Goal: Transaction & Acquisition: Book appointment/travel/reservation

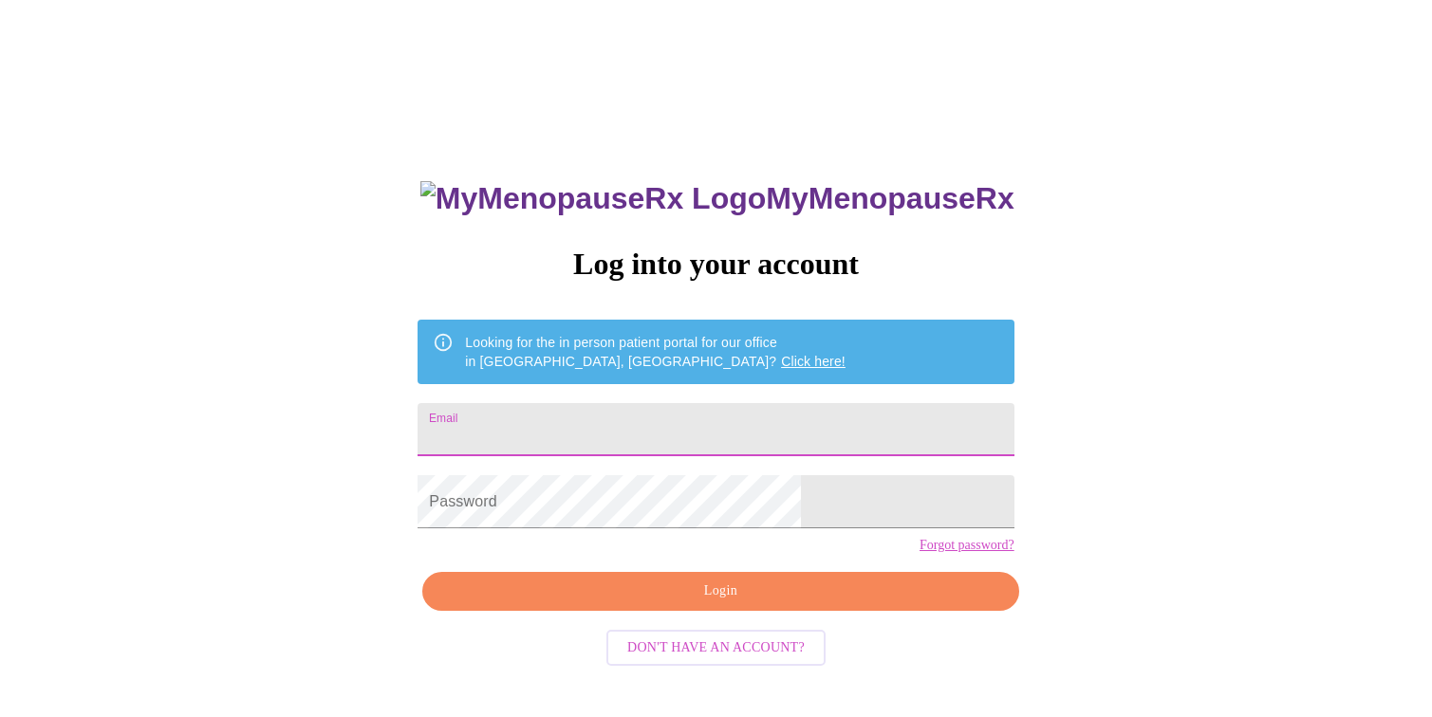
click at [635, 425] on input "Email" at bounding box center [716, 429] width 596 height 53
type input "[EMAIL_ADDRESS][DOMAIN_NAME]"
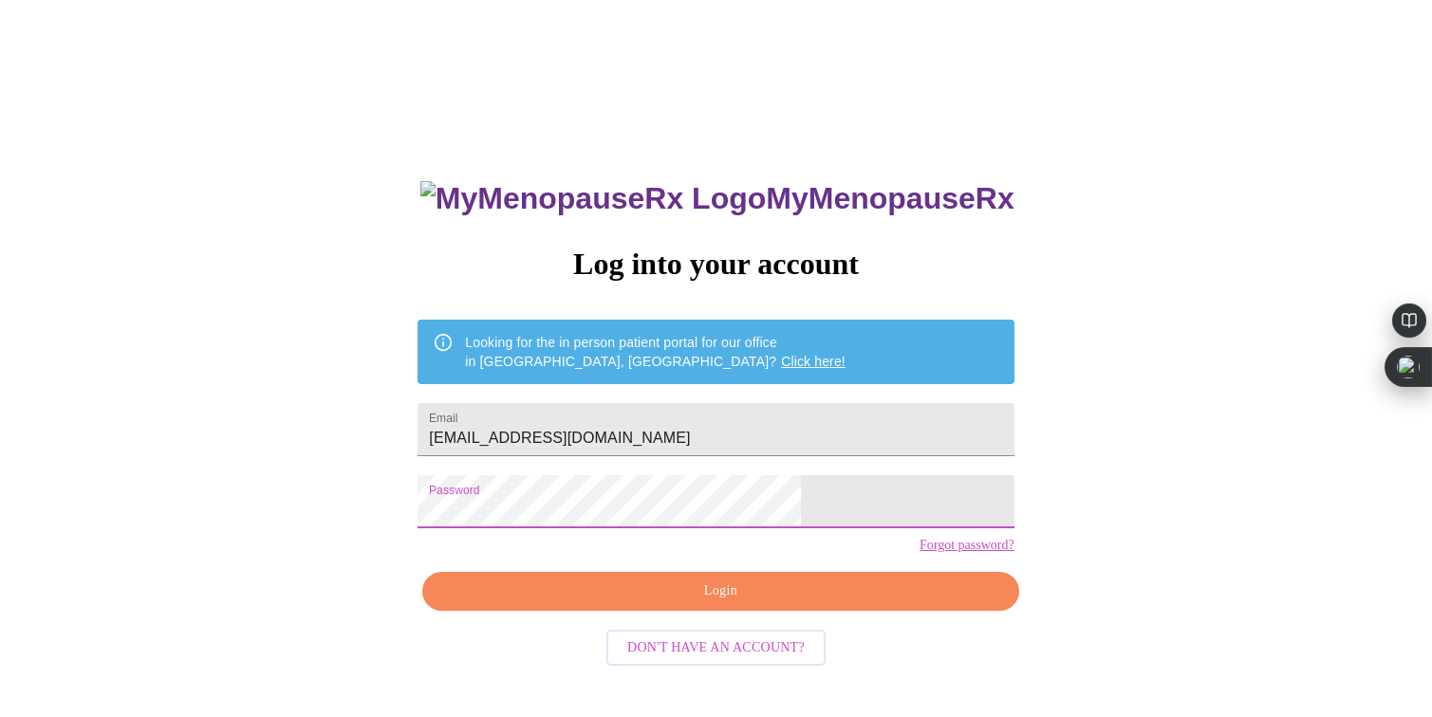
click at [742, 604] on span "Login" at bounding box center [720, 592] width 552 height 24
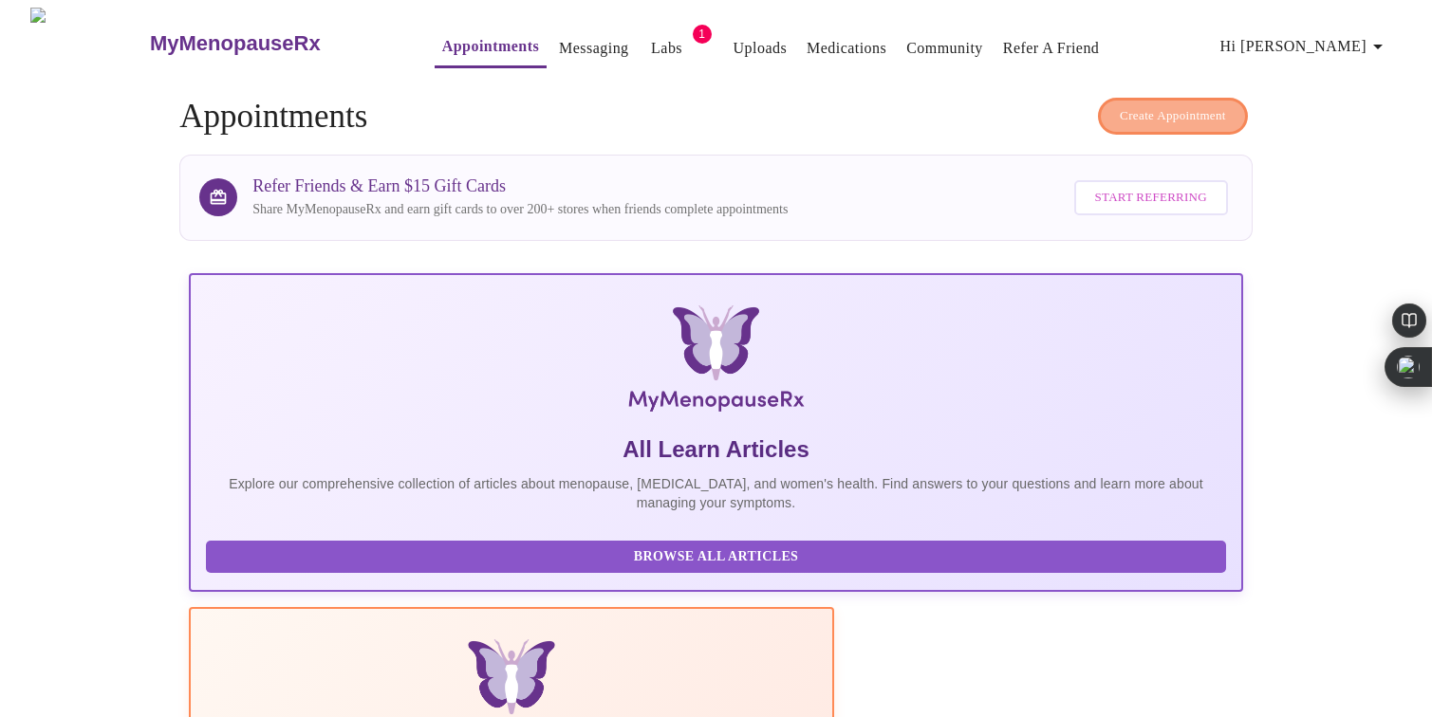
click at [1196, 105] on span "Create Appointment" at bounding box center [1173, 116] width 106 height 22
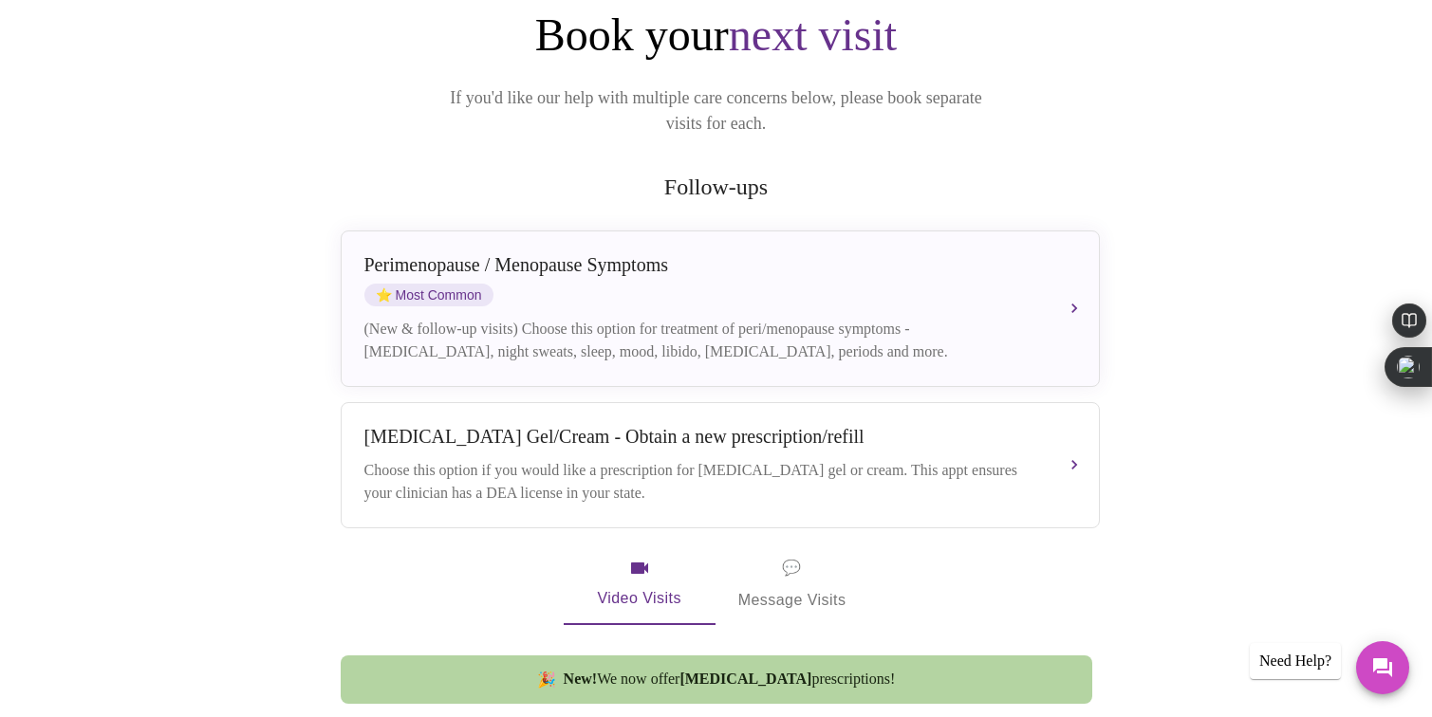
scroll to position [218, 0]
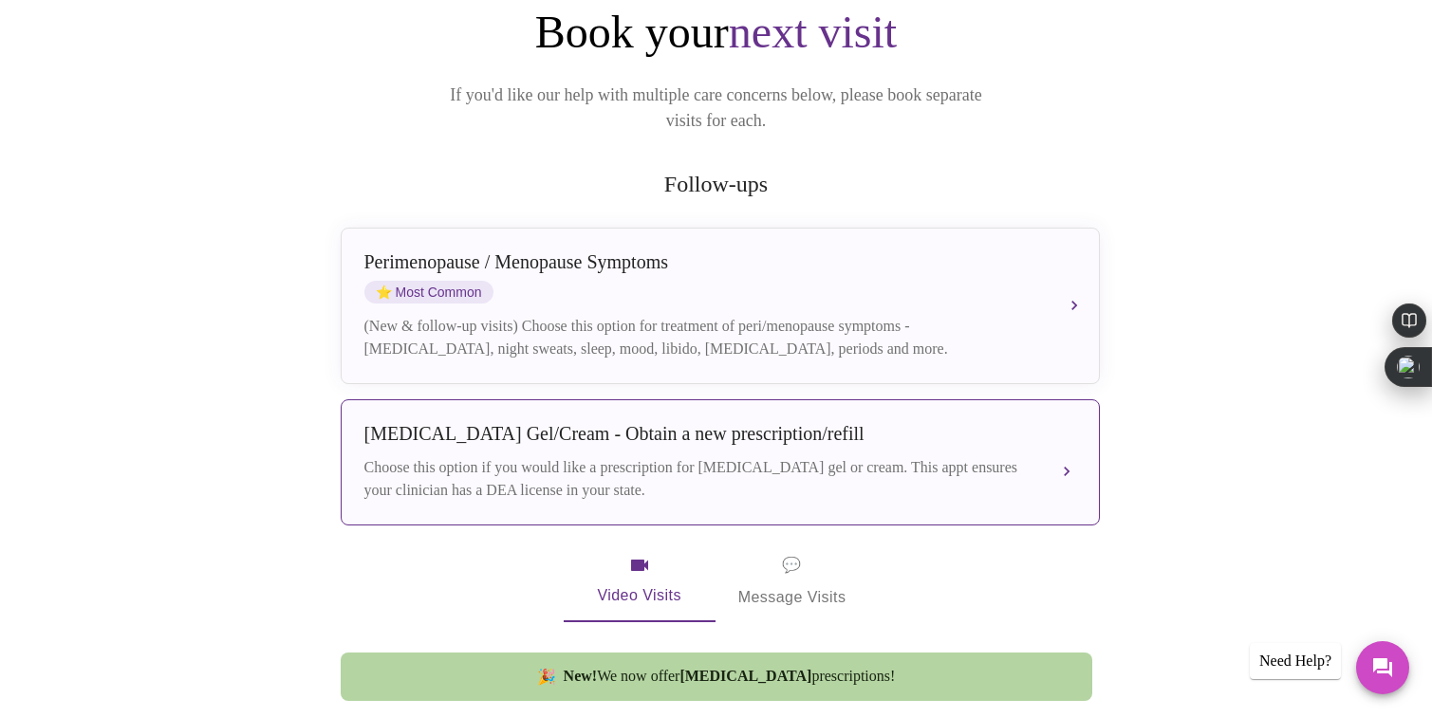
click at [745, 400] on button "[MEDICAL_DATA] Gel/Cream - Obtain a new prescription/refill Choose this option …" at bounding box center [720, 463] width 759 height 126
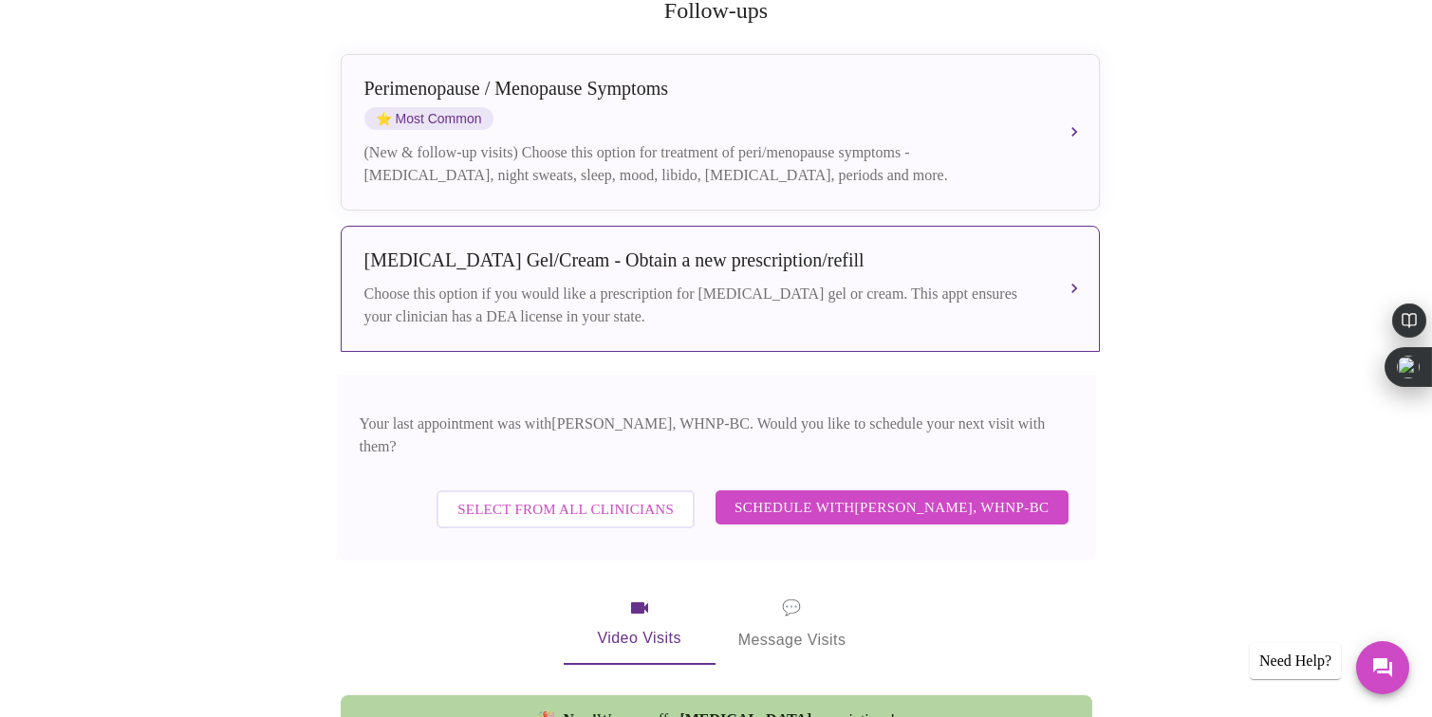
click at [636, 491] on button "Select from All Clinicians" at bounding box center [566, 510] width 258 height 38
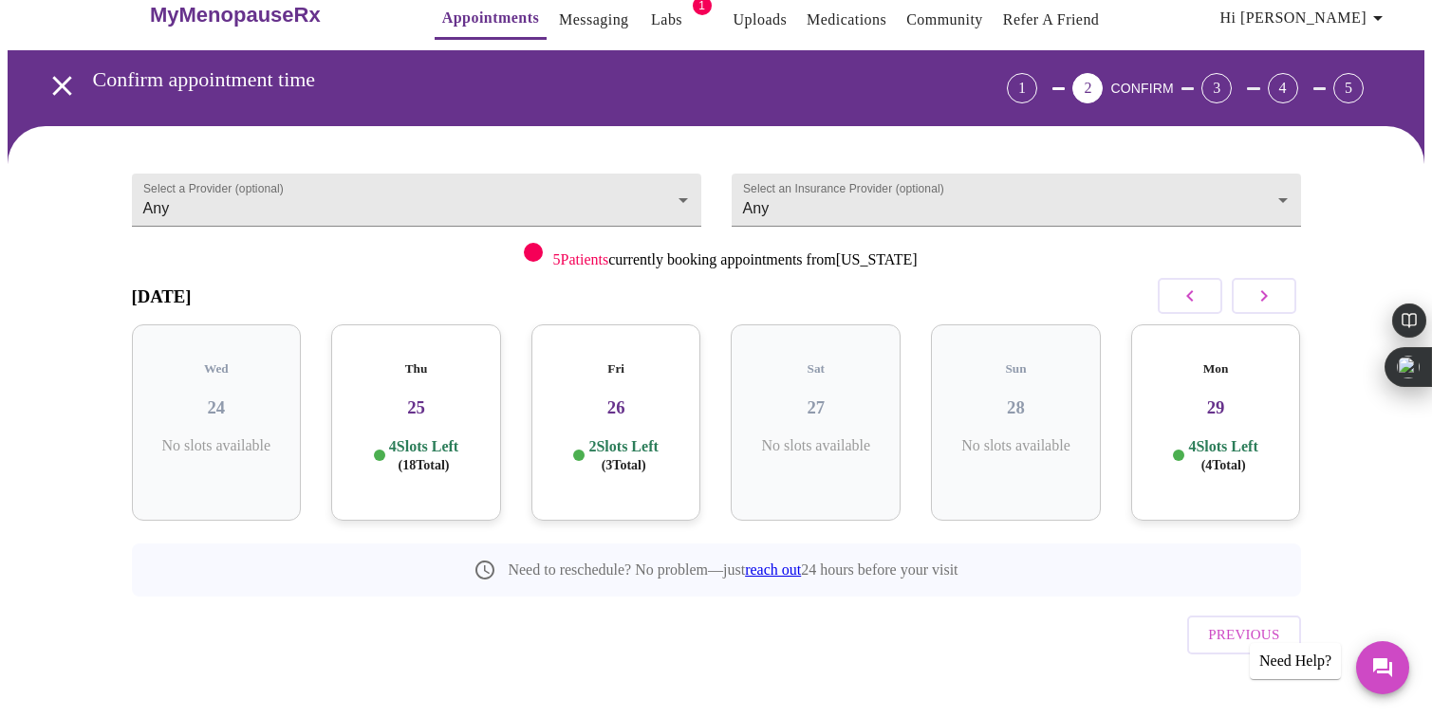
click at [418, 438] on p "4 Slots Left ( 18 Total)" at bounding box center [423, 456] width 69 height 37
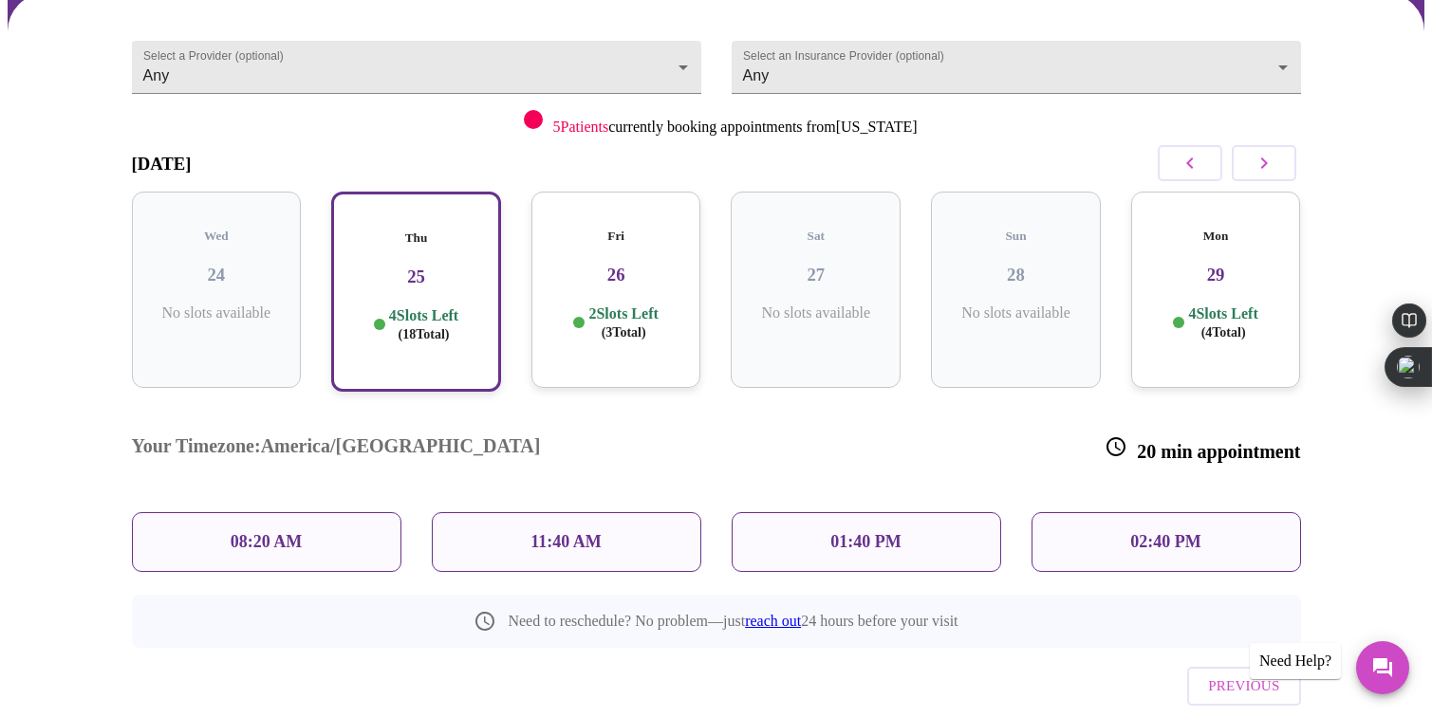
scroll to position [163, 0]
click at [1182, 531] on p "02:40 PM" at bounding box center [1165, 541] width 70 height 20
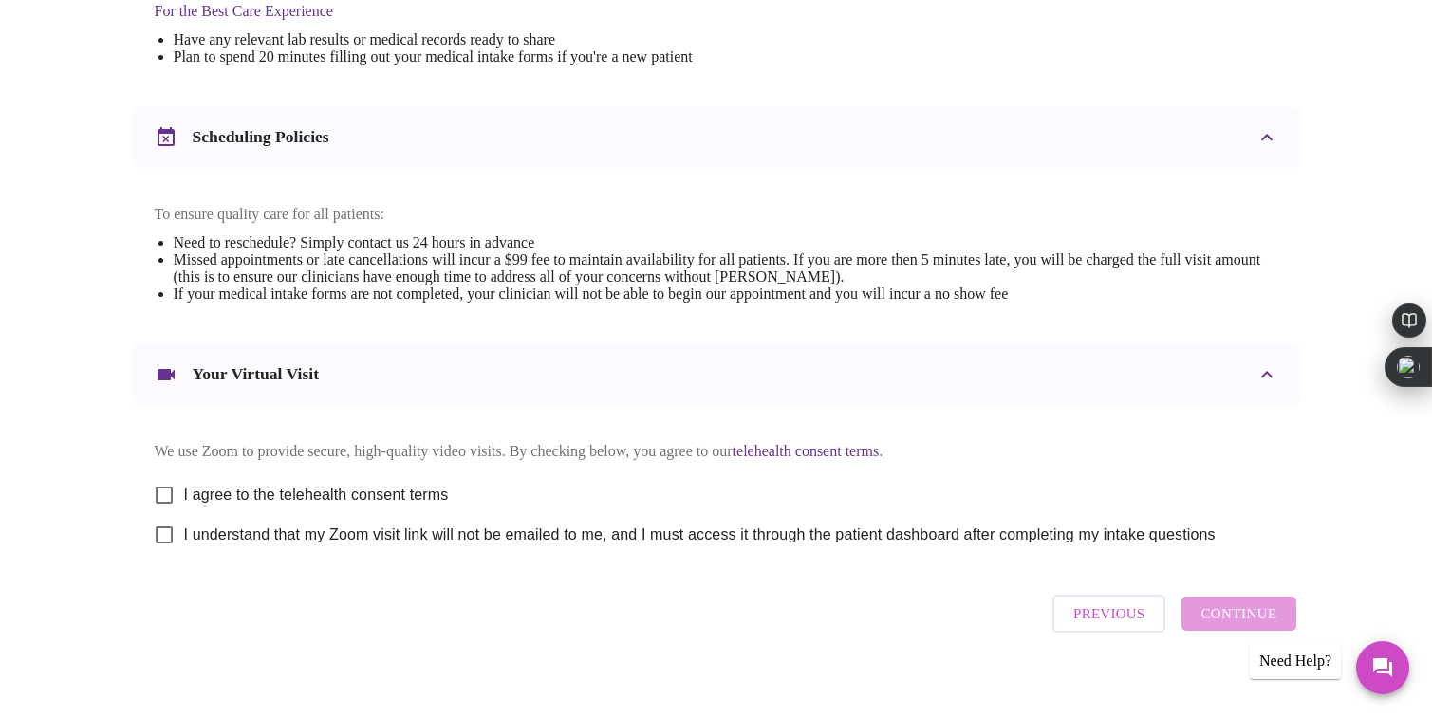
scroll to position [658, 0]
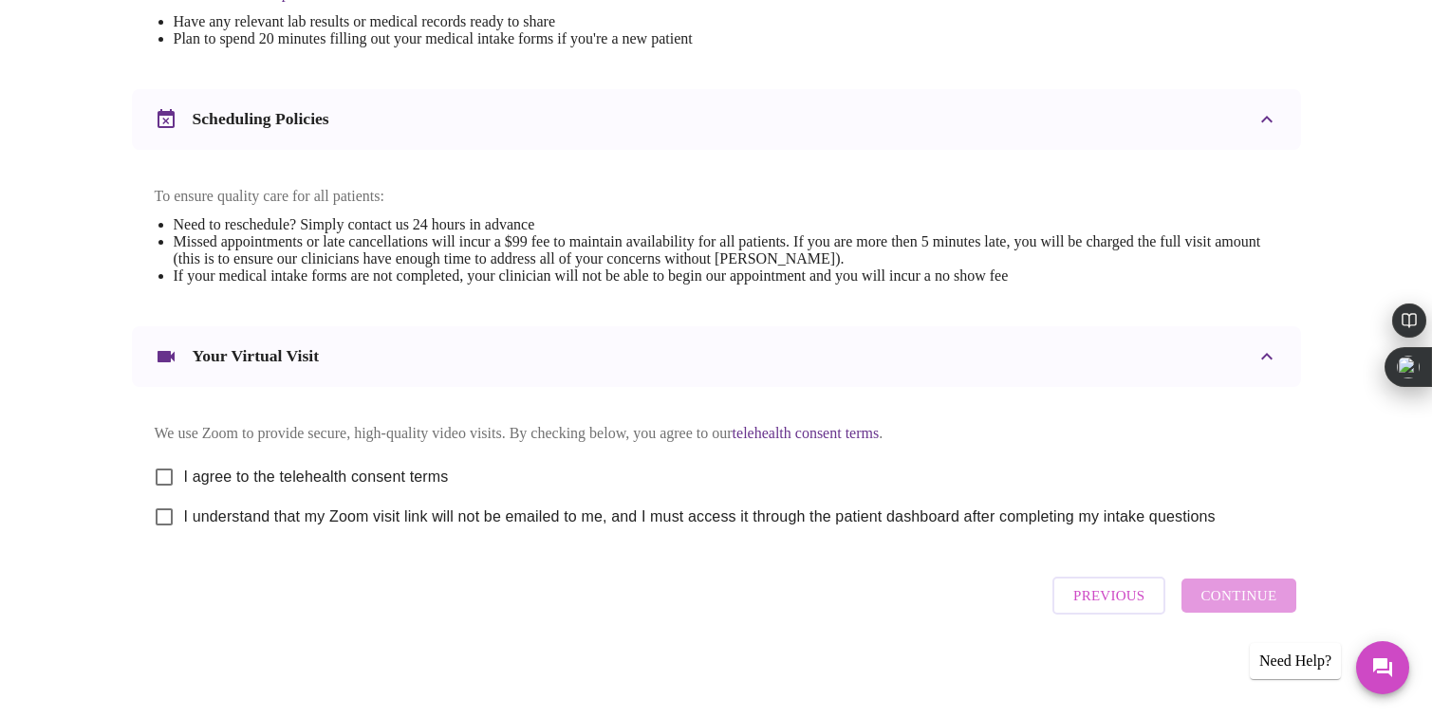
click at [161, 466] on input "I agree to the telehealth consent terms" at bounding box center [164, 477] width 40 height 40
checkbox input "true"
click at [162, 509] on input "I understand that my Zoom visit link will not be emailed to me, and I must acce…" at bounding box center [164, 517] width 40 height 40
checkbox input "true"
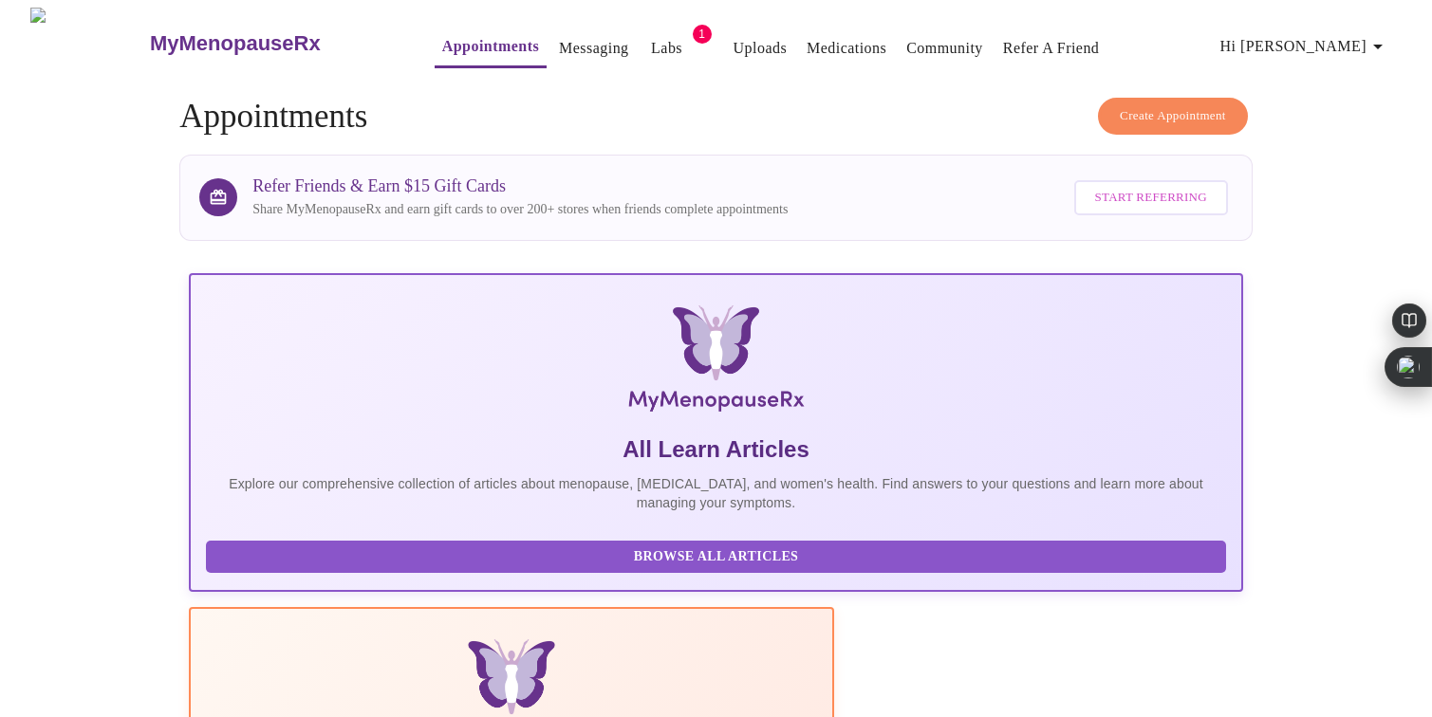
click at [1146, 105] on span "Create Appointment" at bounding box center [1173, 116] width 106 height 22
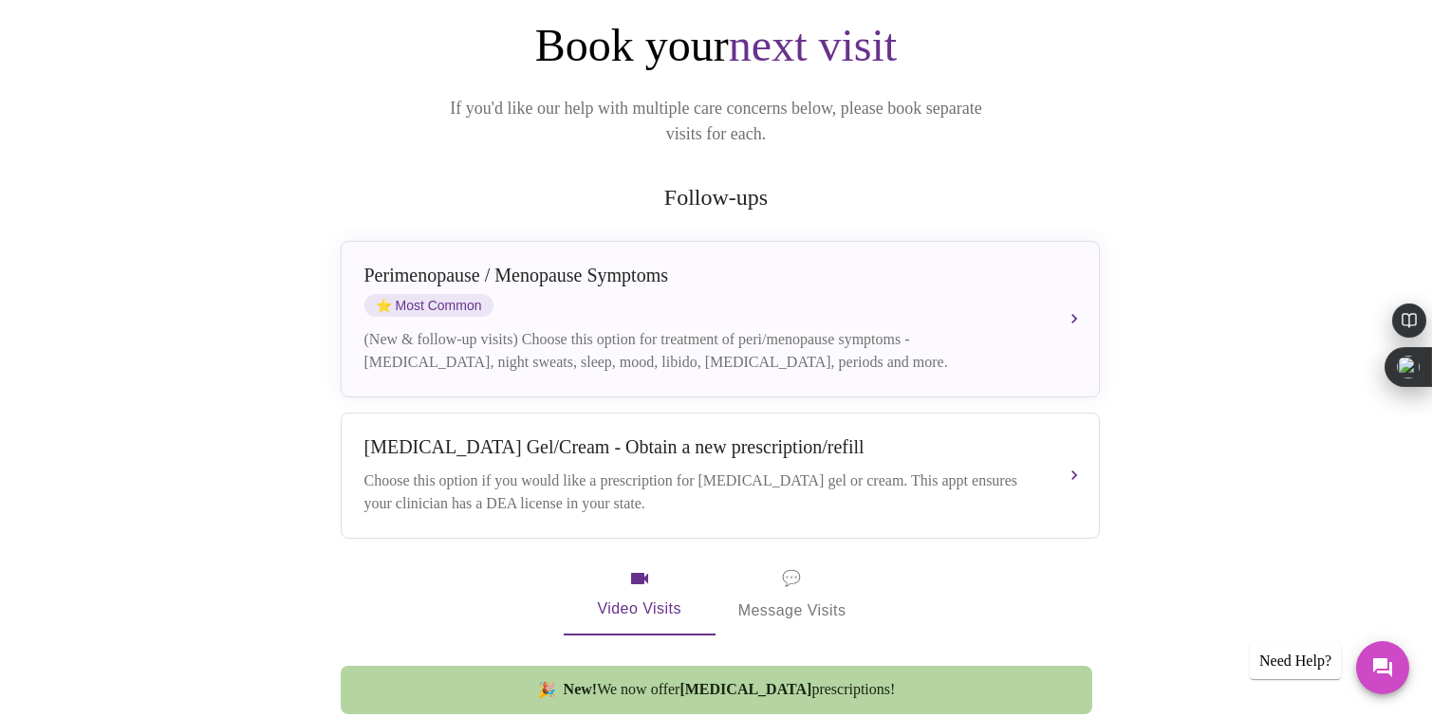
scroll to position [269, 0]
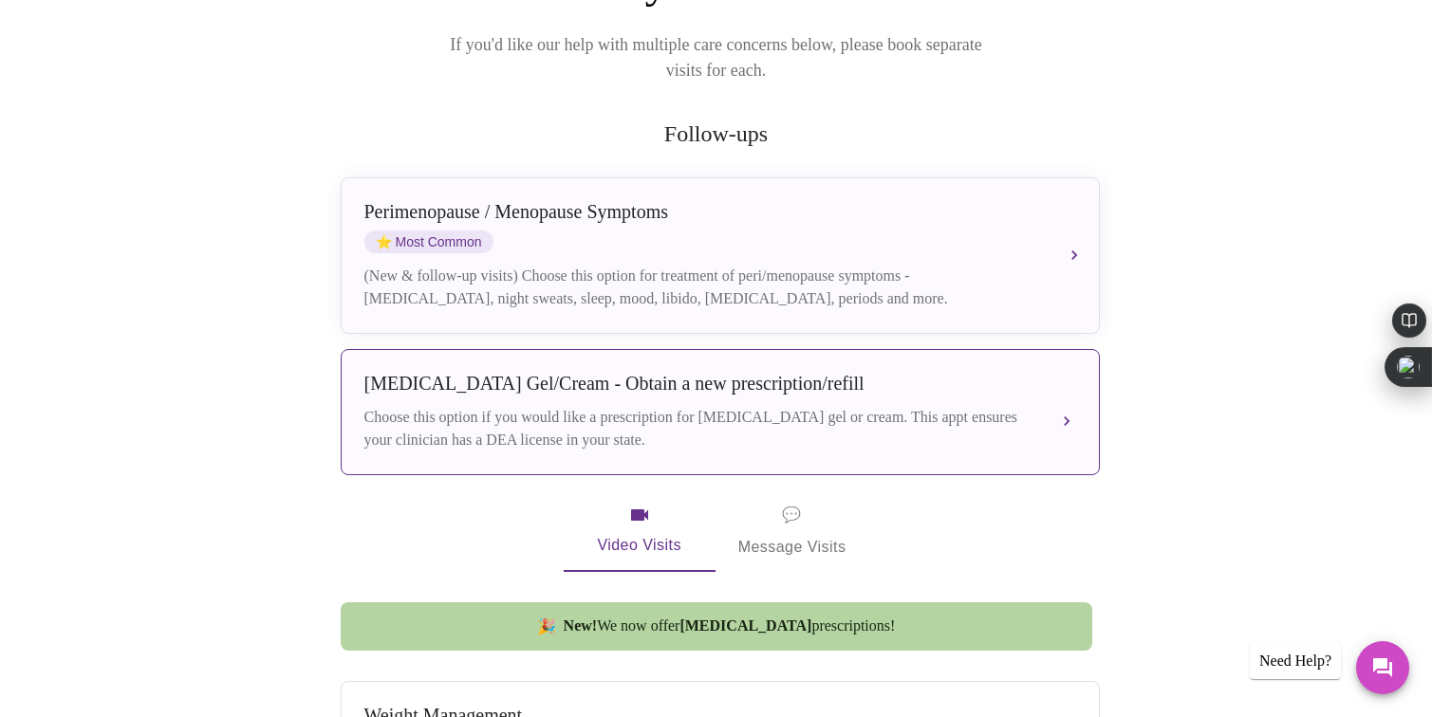
click at [794, 375] on div "[MEDICAL_DATA] Gel/Cream - Obtain a new prescription/refill Choose this option …" at bounding box center [720, 412] width 712 height 79
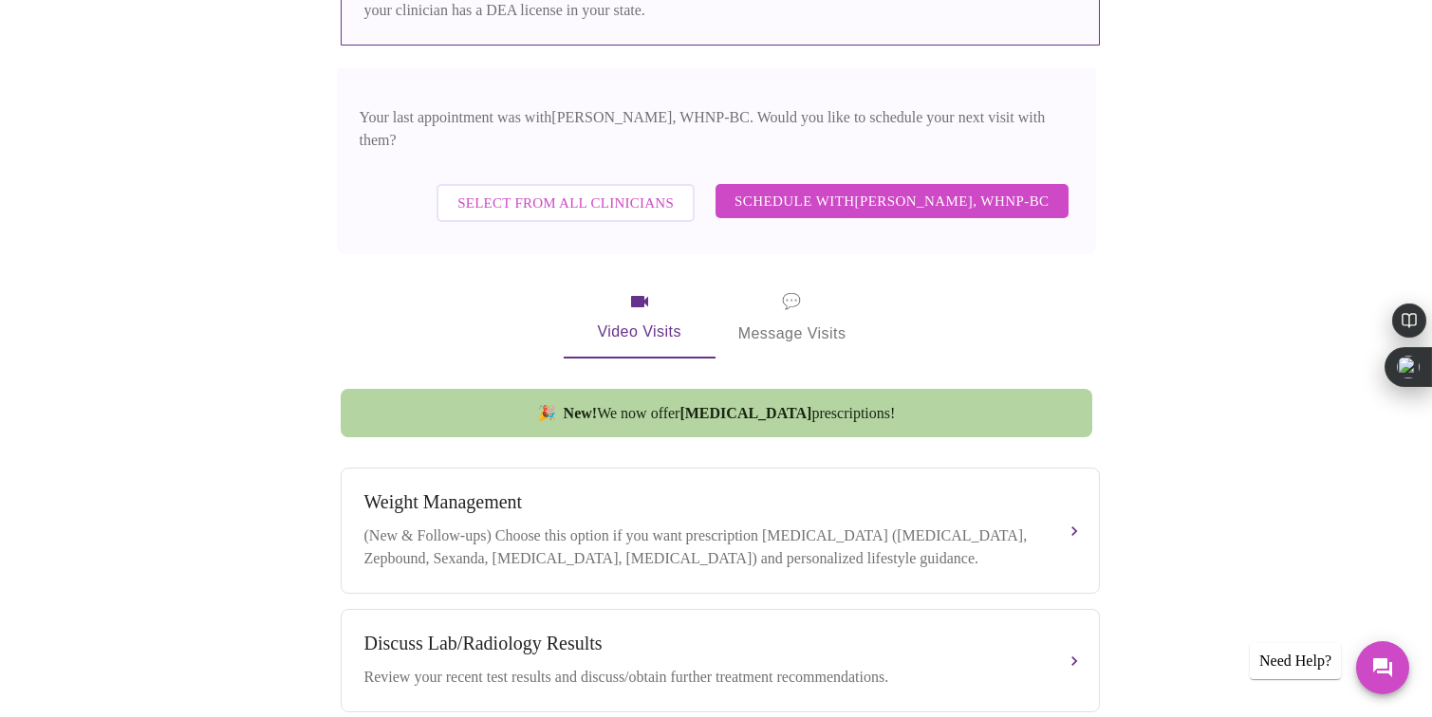
click at [957, 184] on button "Schedule with [PERSON_NAME], WHNP-BC" at bounding box center [892, 201] width 353 height 34
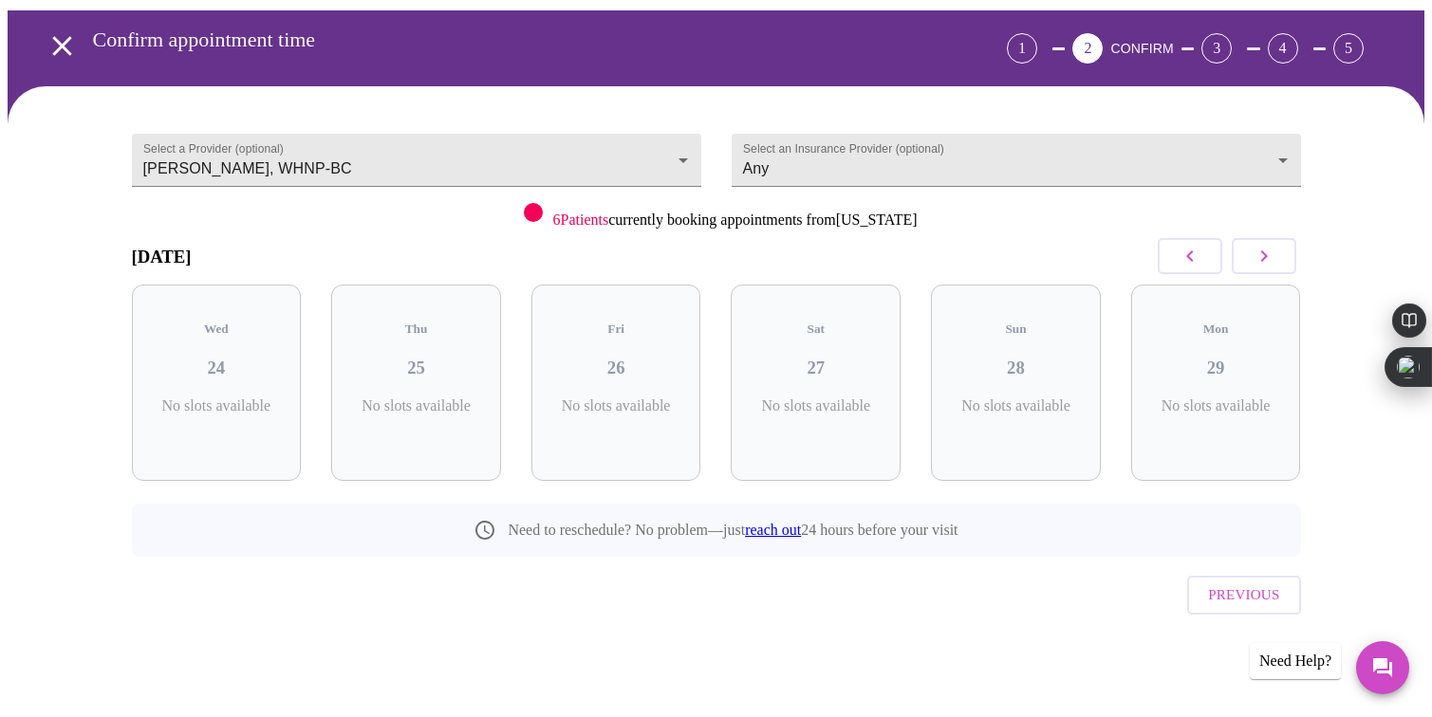
scroll to position [28, 0]
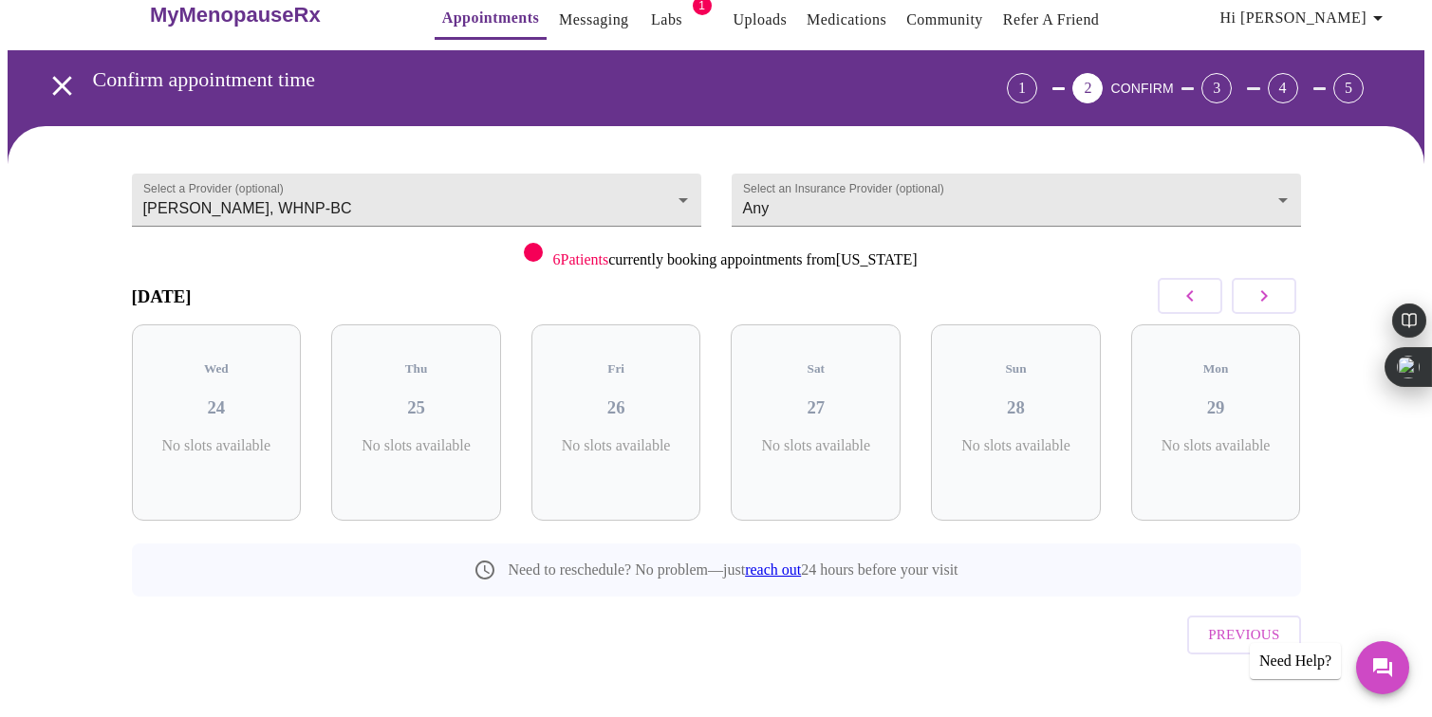
click at [1271, 289] on icon "button" at bounding box center [1264, 296] width 23 height 23
click at [1271, 291] on icon "button" at bounding box center [1264, 296] width 23 height 23
click at [1261, 298] on icon "button" at bounding box center [1263, 295] width 7 height 11
click at [1187, 304] on icon "button" at bounding box center [1190, 296] width 23 height 23
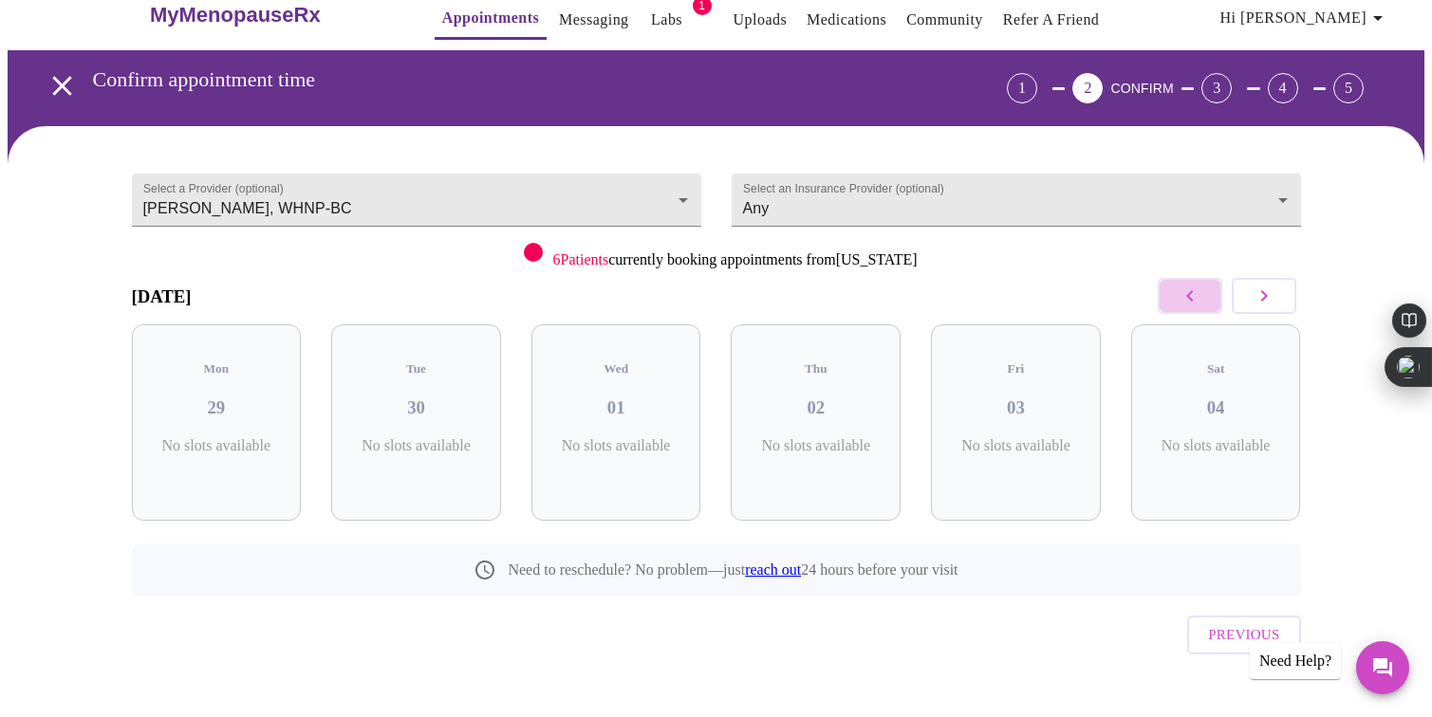
click at [1187, 304] on icon "button" at bounding box center [1190, 296] width 23 height 23
click at [631, 214] on body "MyMenopauseRx Appointments Messaging Labs 1 Uploads Medications Community Refer…" at bounding box center [716, 364] width 1417 height 771
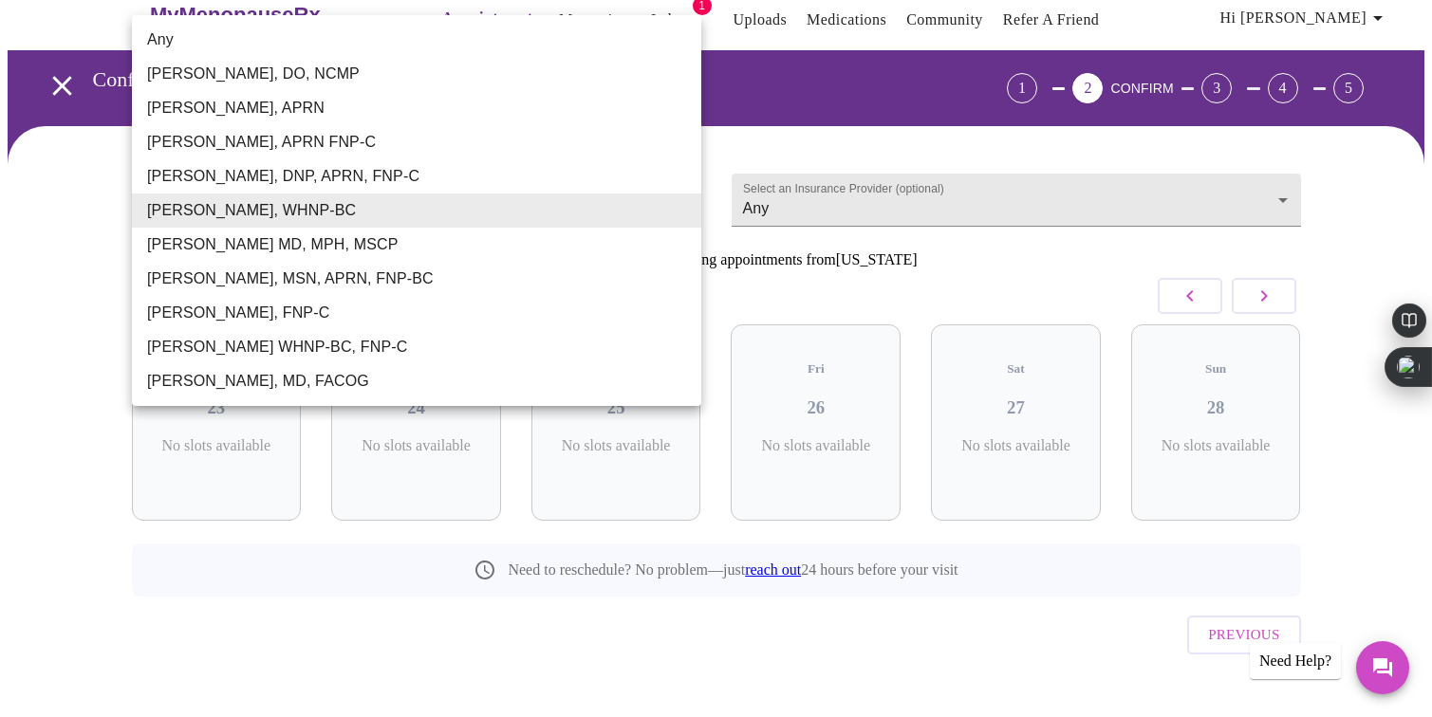
click at [382, 47] on li "Any" at bounding box center [416, 40] width 569 height 34
type input "Any"
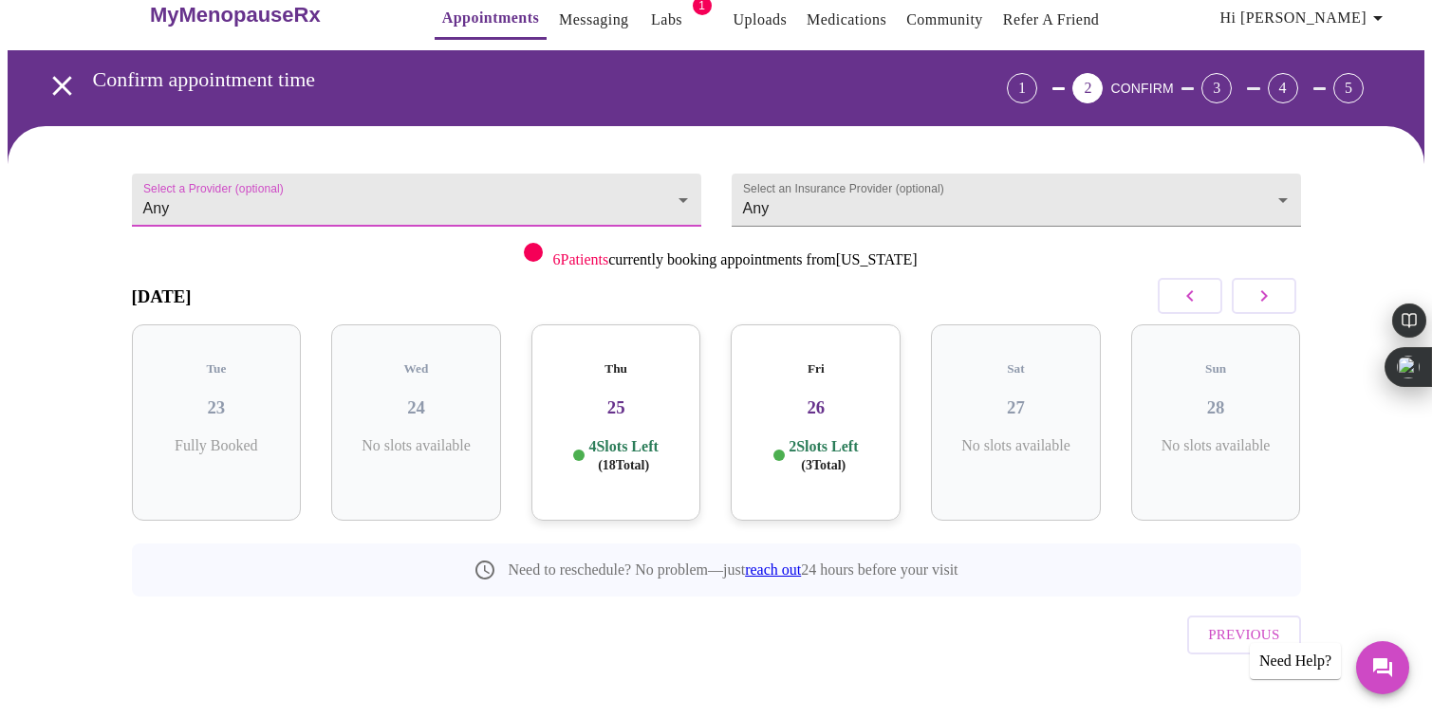
click at [1261, 292] on icon "button" at bounding box center [1263, 295] width 7 height 11
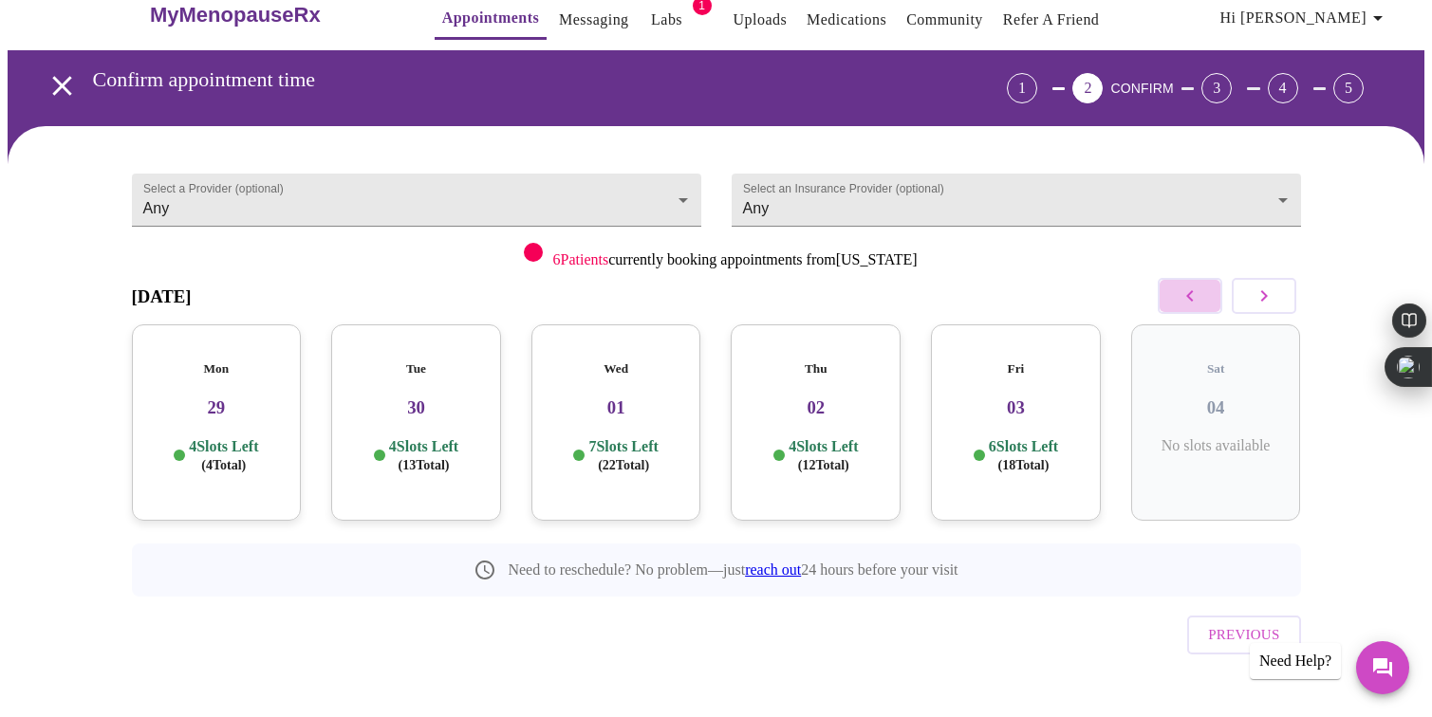
click at [1177, 290] on button "button" at bounding box center [1190, 296] width 65 height 36
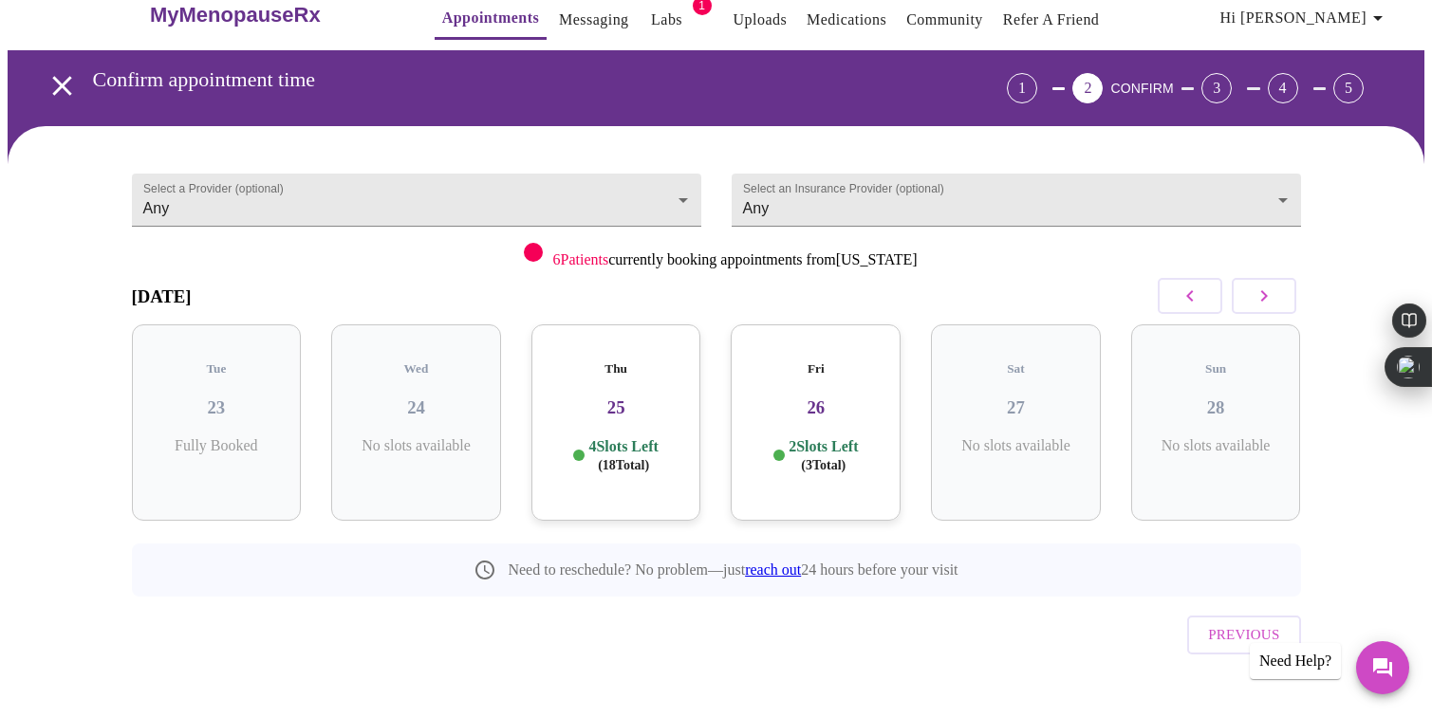
click at [798, 438] on p "2 Slots Left ( 3 Total)" at bounding box center [823, 456] width 69 height 37
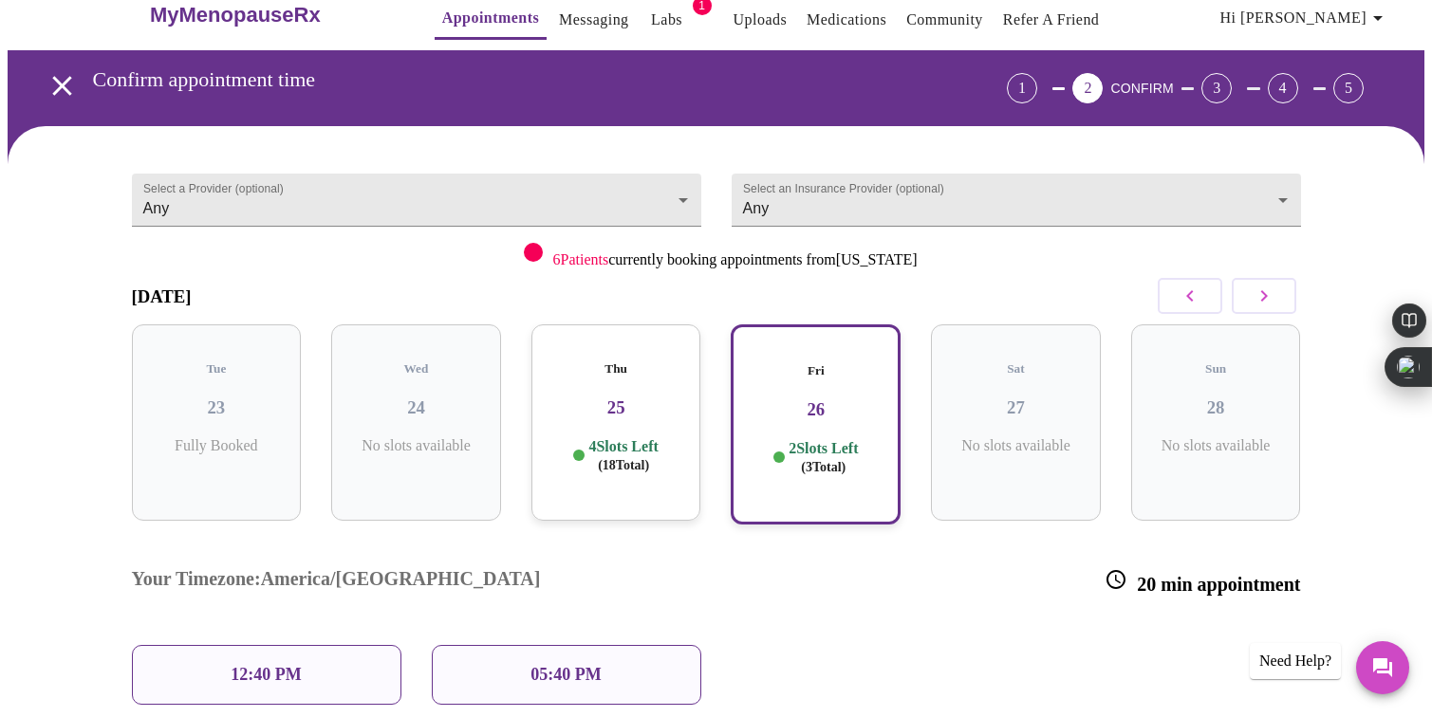
click at [643, 458] on span "( 18 Total)" at bounding box center [623, 465] width 51 height 14
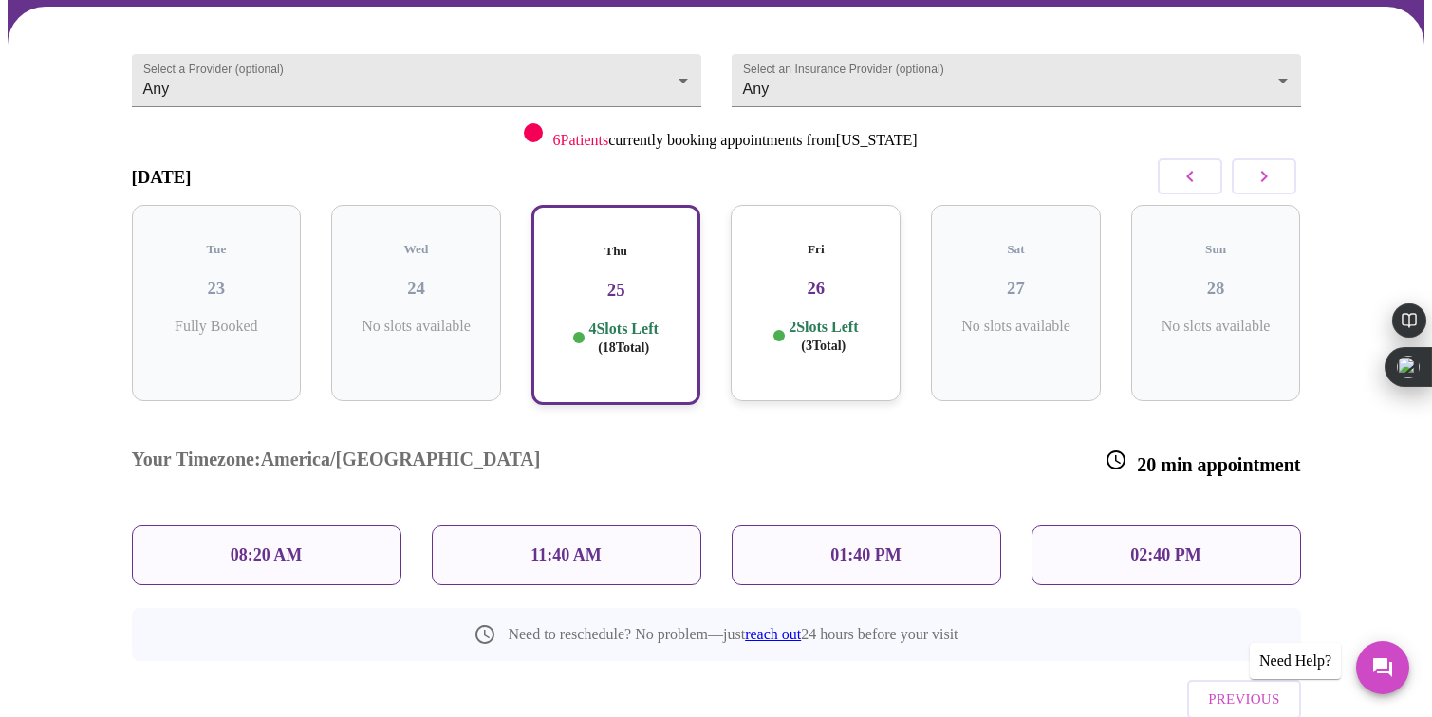
scroll to position [158, 0]
